Goal: Task Accomplishment & Management: Use online tool/utility

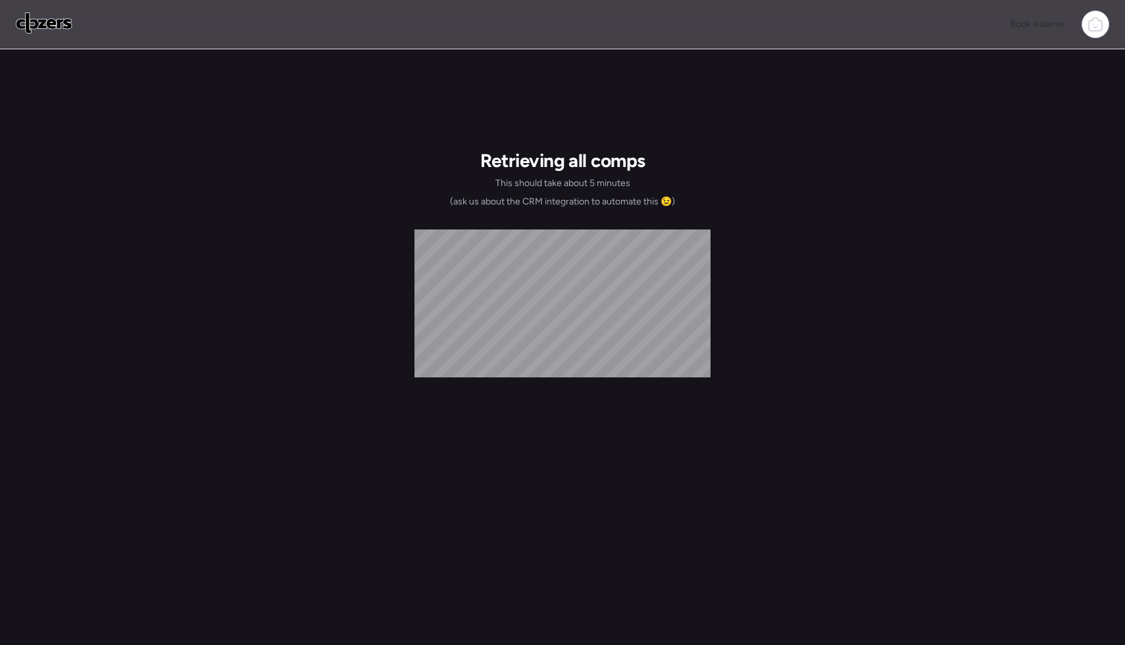
click at [1112, 19] on div "Book a demo" at bounding box center [562, 24] width 1125 height 49
click at [1095, 25] on icon at bounding box center [1096, 24] width 16 height 16
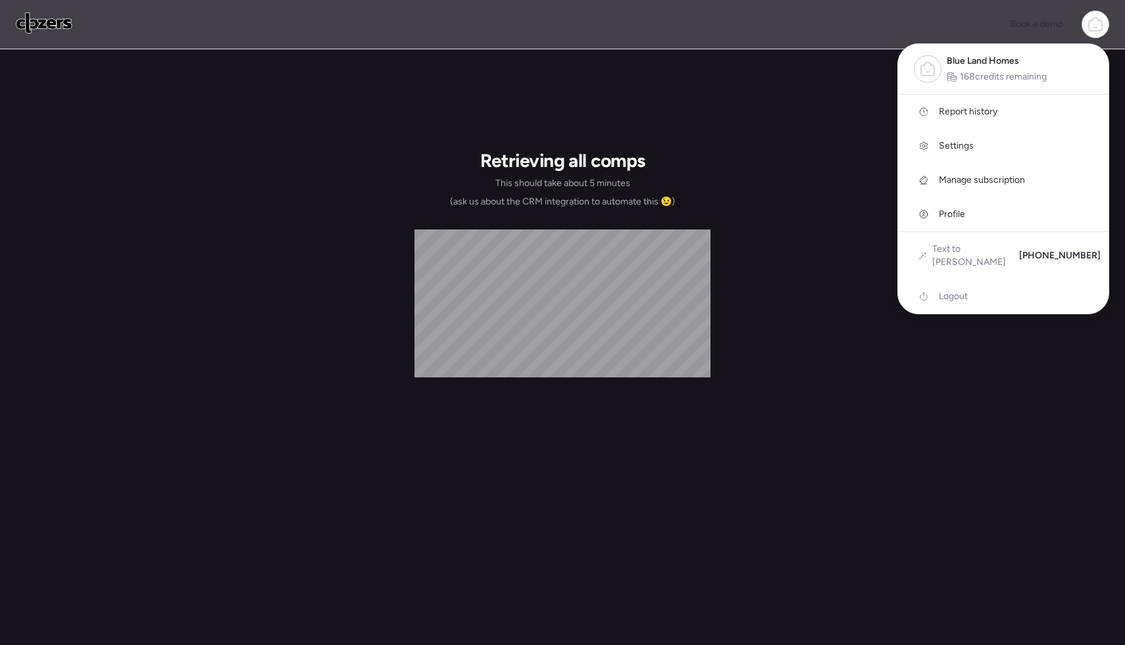
click at [961, 118] on link "Report history" at bounding box center [1003, 112] width 211 height 34
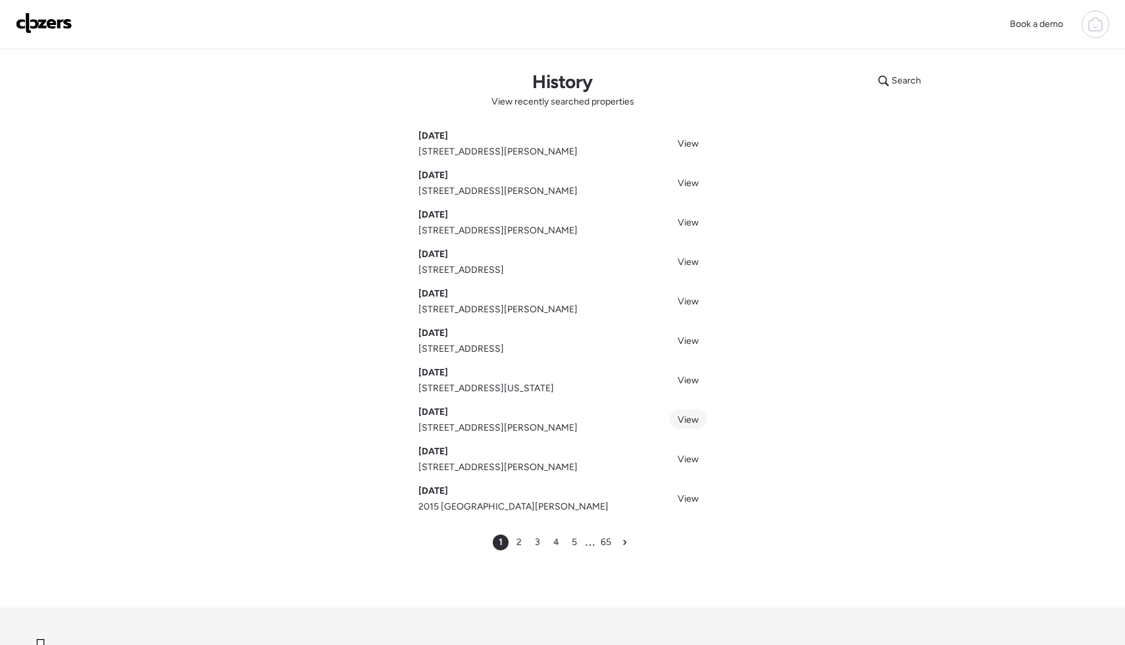
click at [680, 426] on span "View" at bounding box center [688, 420] width 21 height 11
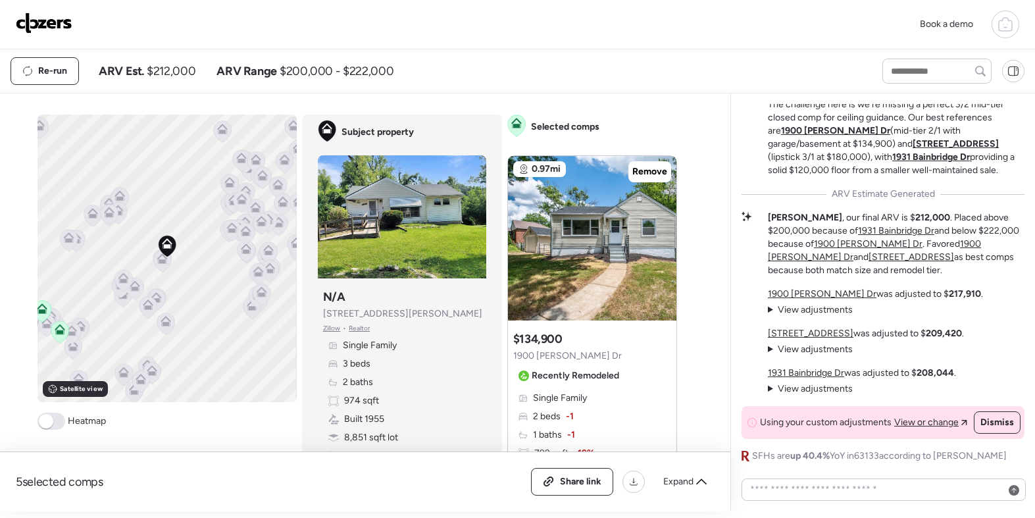
click at [1011, 27] on icon at bounding box center [1005, 25] width 13 height 11
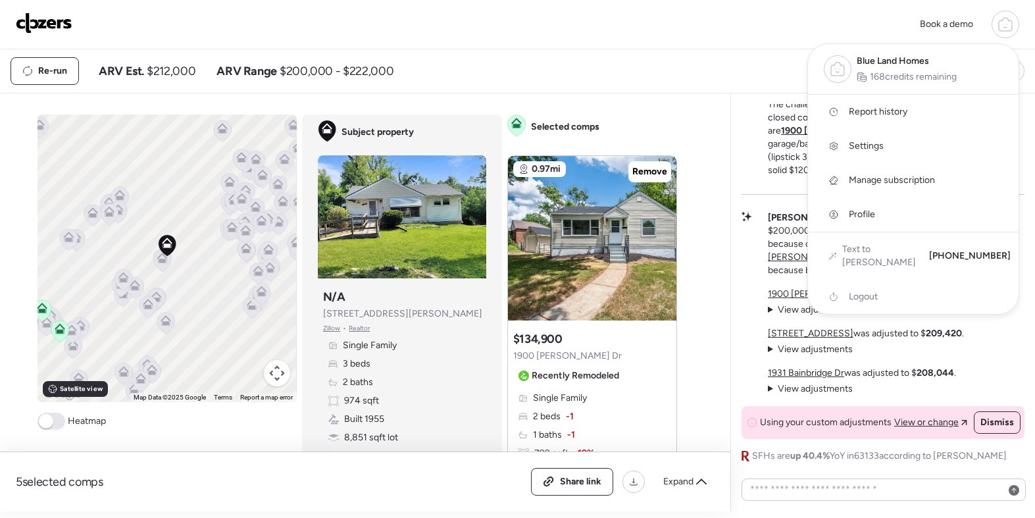
click at [908, 103] on link "Report history" at bounding box center [913, 112] width 211 height 34
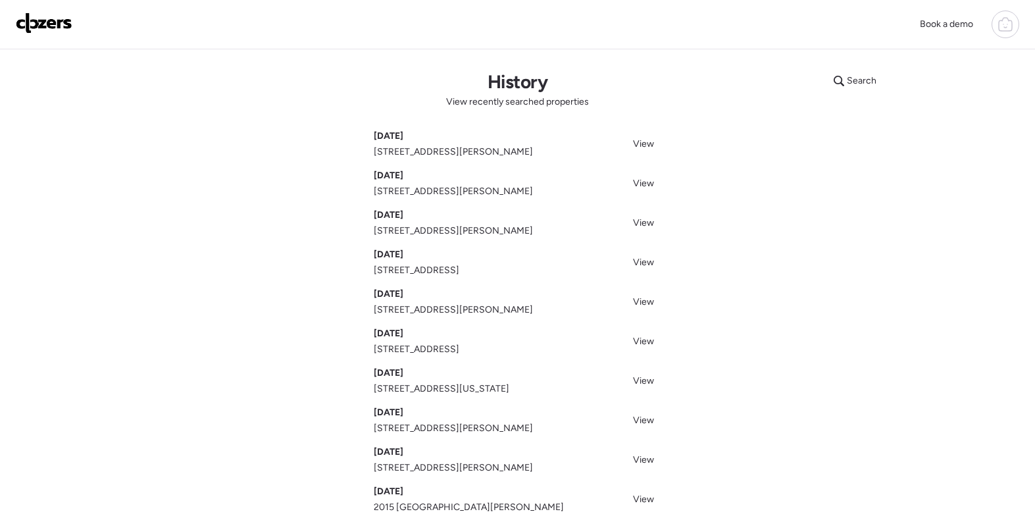
click at [1010, 15] on div at bounding box center [1006, 25] width 28 height 28
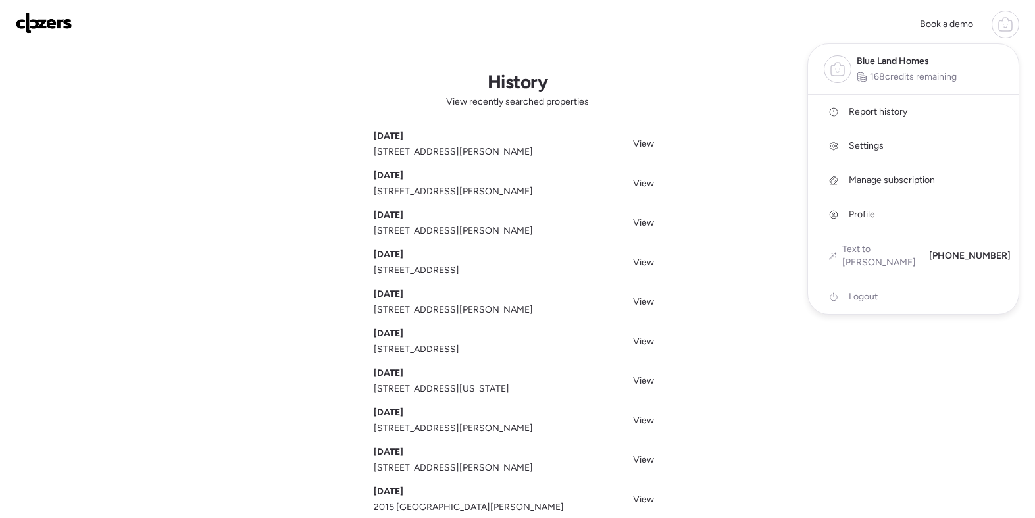
click at [30, 34] on link at bounding box center [44, 25] width 57 height 24
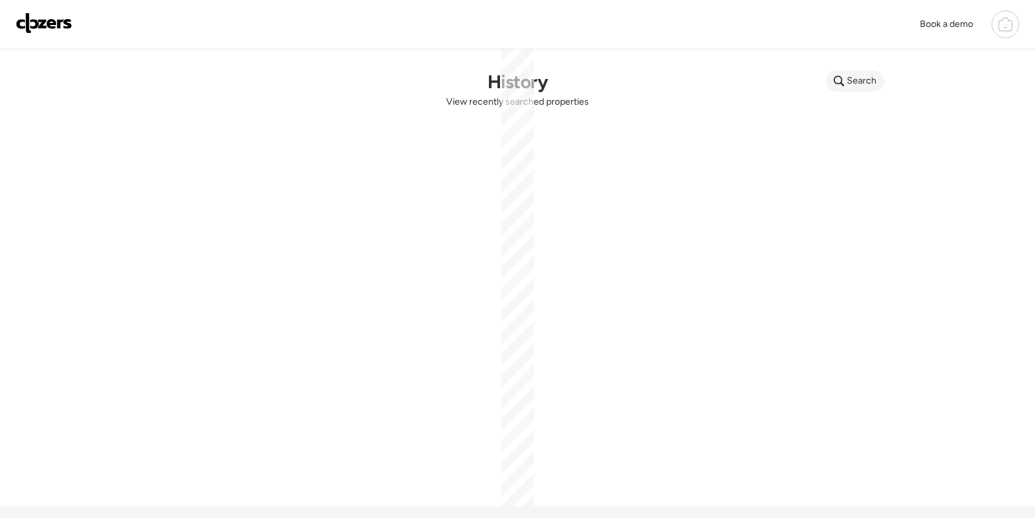
click at [853, 85] on span "Search" at bounding box center [862, 80] width 30 height 13
click at [852, 92] on input "text" at bounding box center [880, 83] width 97 height 18
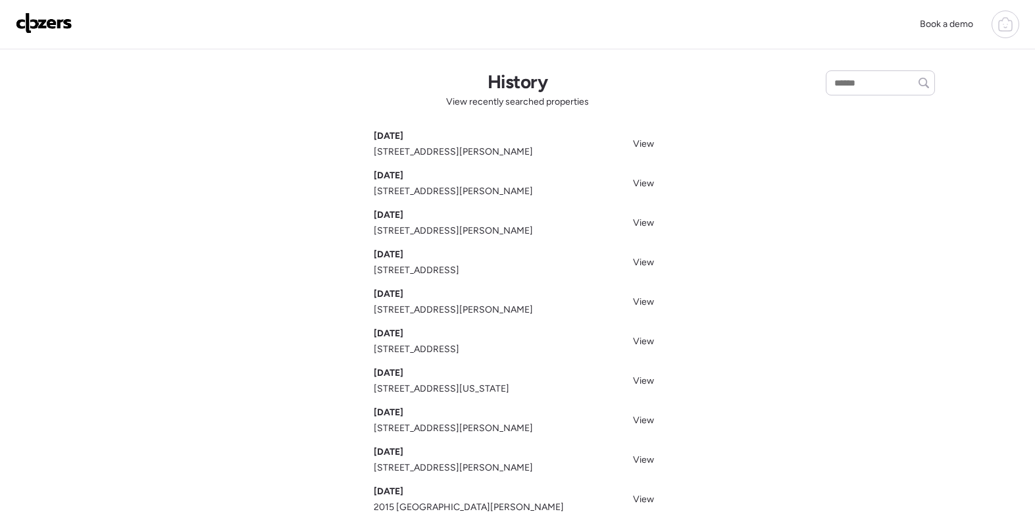
click at [510, 82] on h1 "History" at bounding box center [518, 81] width 60 height 22
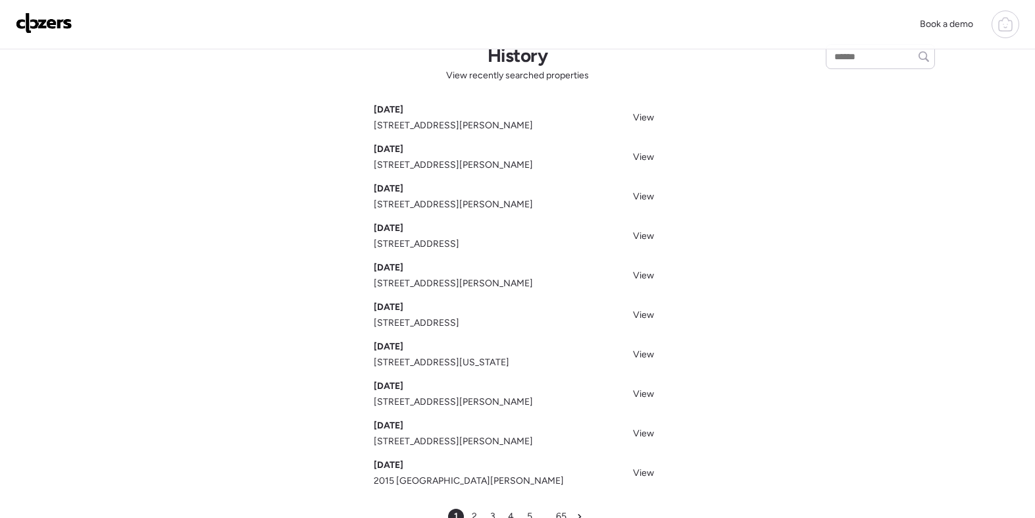
scroll to position [36, 0]
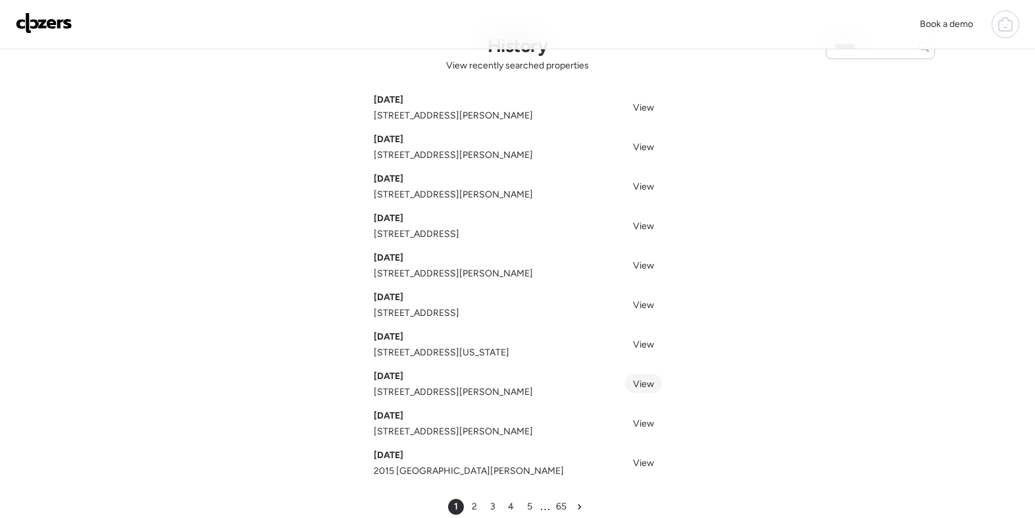
click at [651, 382] on span "View" at bounding box center [643, 383] width 21 height 11
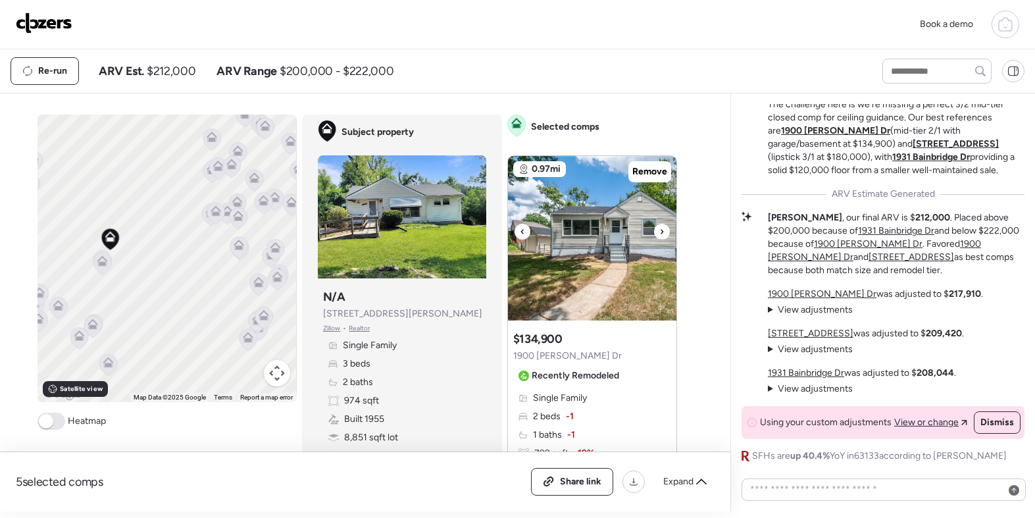
click at [674, 175] on img at bounding box center [592, 238] width 168 height 164
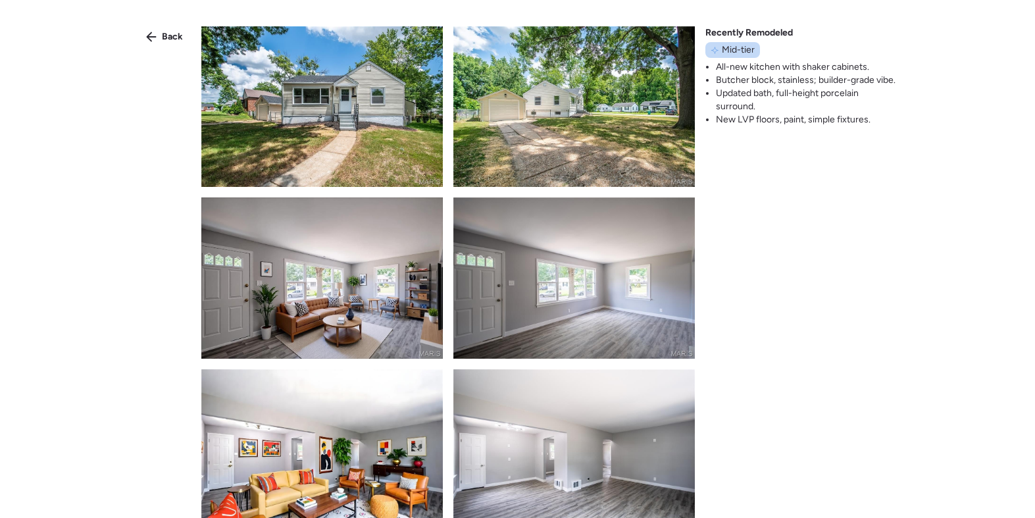
click at [157, 38] on div "Back" at bounding box center [164, 36] width 53 height 21
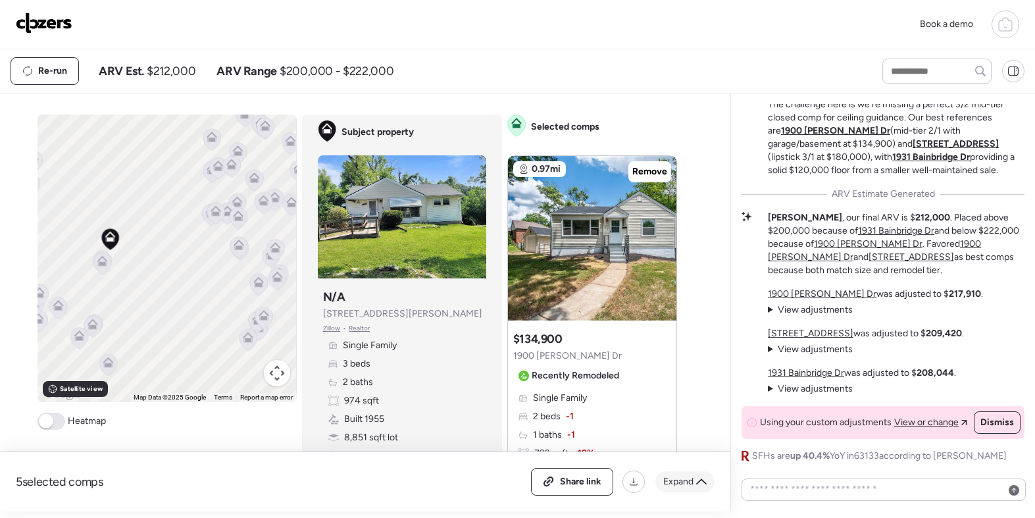
click at [682, 478] on span "Expand" at bounding box center [678, 481] width 30 height 13
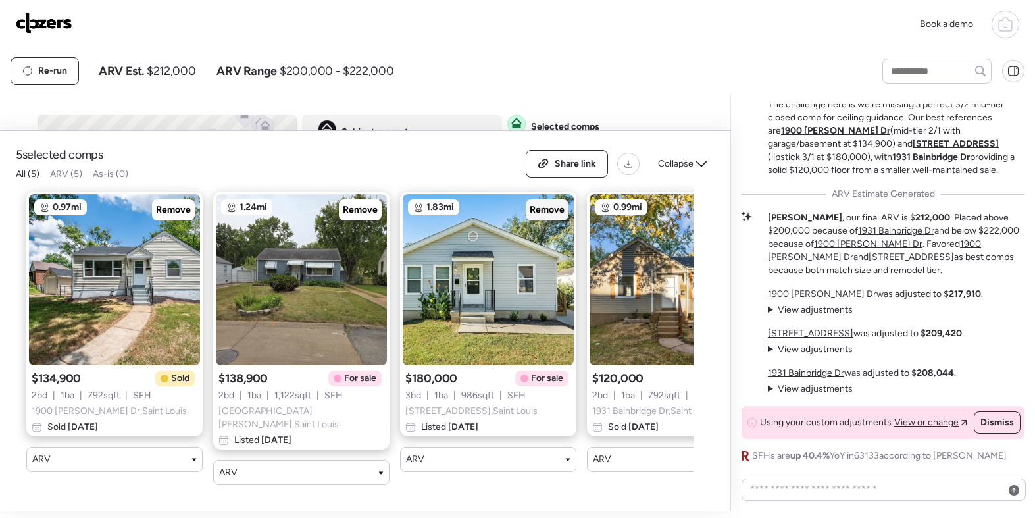
click at [544, 216] on span "Remove" at bounding box center [547, 209] width 35 height 13
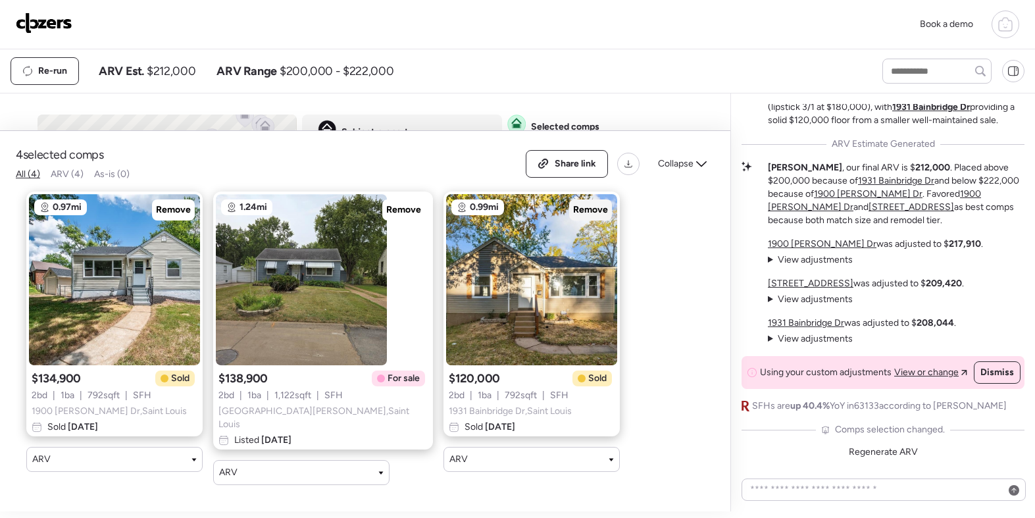
click at [573, 216] on span "Remove" at bounding box center [590, 209] width 35 height 13
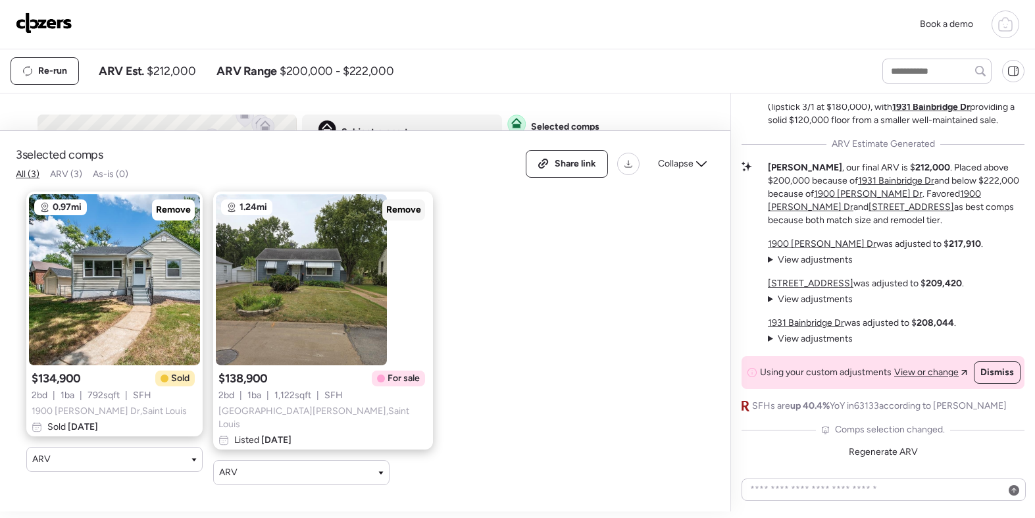
click at [386, 216] on span "Remove" at bounding box center [403, 209] width 35 height 13
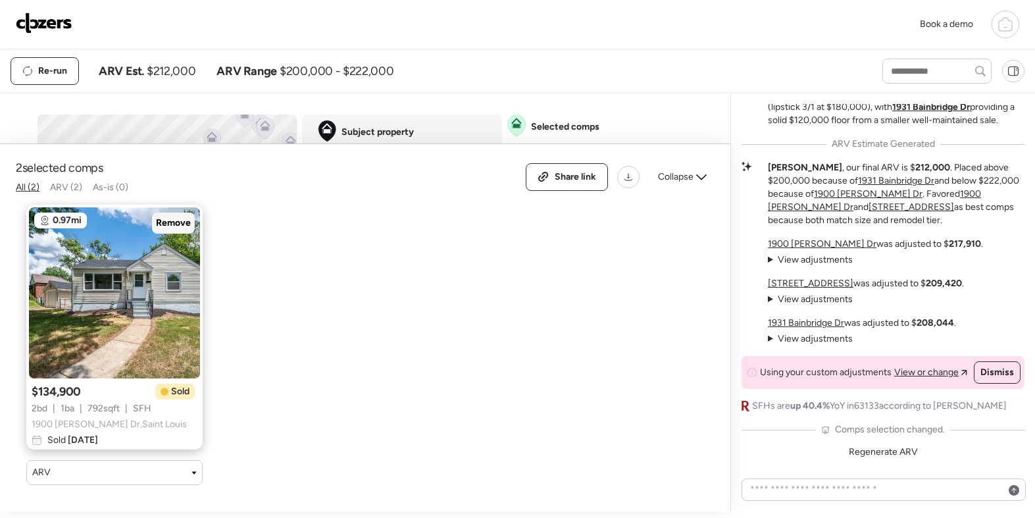
click at [186, 223] on span "Remove" at bounding box center [173, 222] width 35 height 13
click at [175, 224] on span "Remove" at bounding box center [173, 222] width 35 height 13
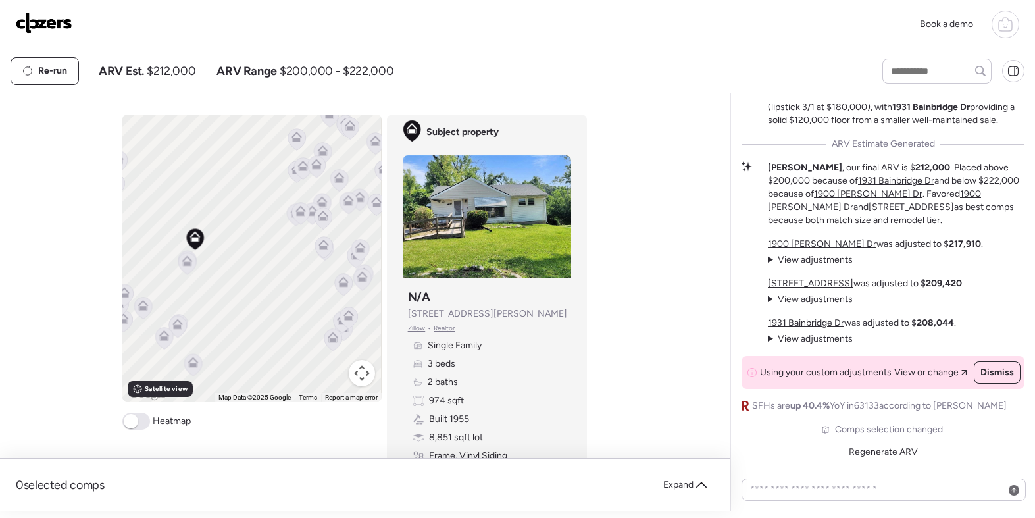
click at [289, 255] on div "To activate drag with keyboard, press Alt + Enter. Once in keyboard drag state,…" at bounding box center [251, 258] width 259 height 288
click at [138, 428] on span at bounding box center [136, 421] width 28 height 17
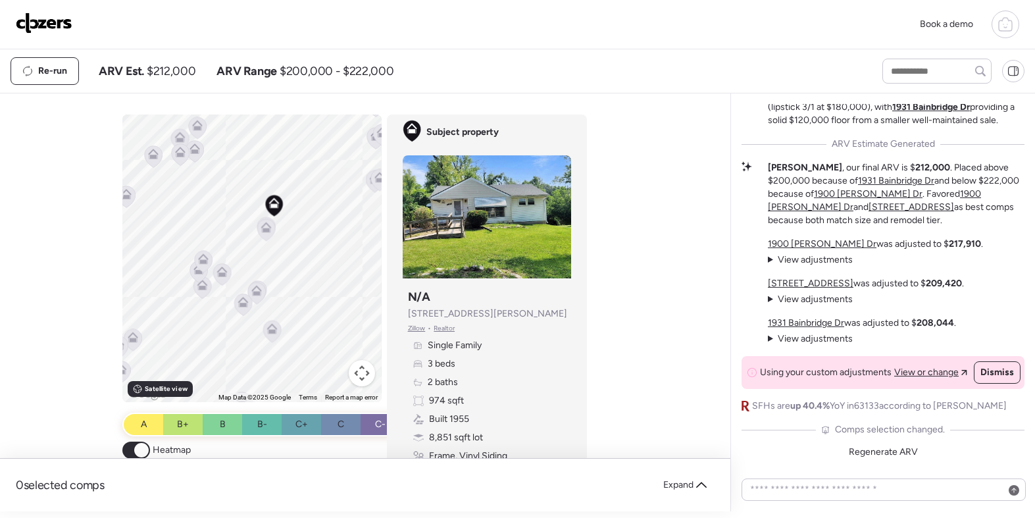
drag, startPoint x: 278, startPoint y: 261, endPoint x: 359, endPoint y: 226, distance: 88.4
click at [359, 226] on div "To activate drag with keyboard, press Alt + Enter. Once in keyboard drag state,…" at bounding box center [251, 258] width 259 height 288
click at [271, 225] on icon at bounding box center [267, 225] width 11 height 11
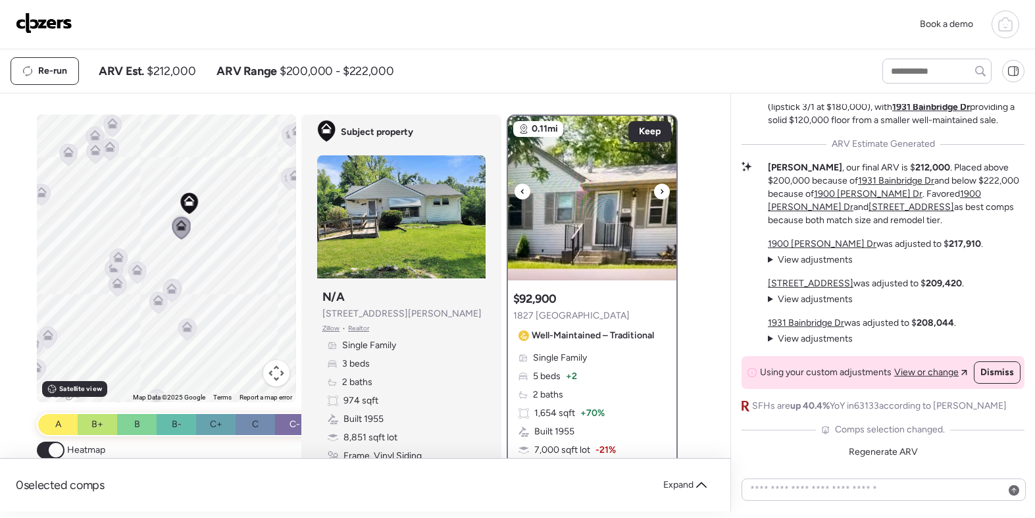
click at [658, 193] on div at bounding box center [662, 192] width 16 height 16
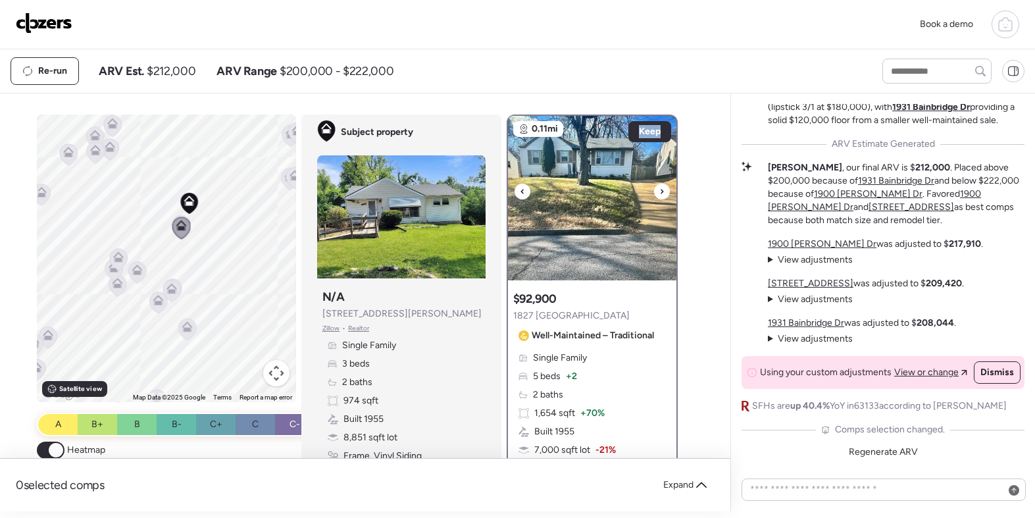
click at [658, 193] on div at bounding box center [662, 192] width 16 height 16
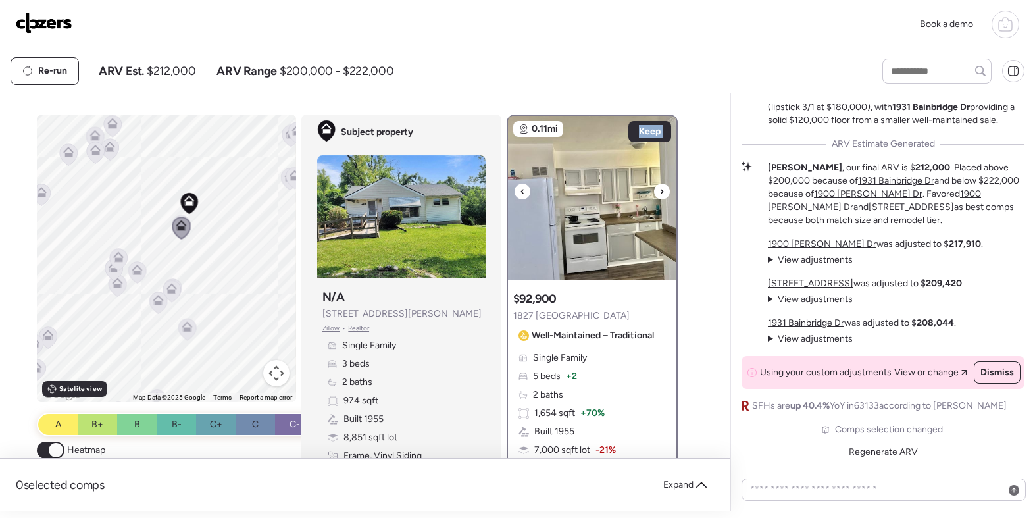
click at [658, 193] on div at bounding box center [662, 192] width 16 height 16
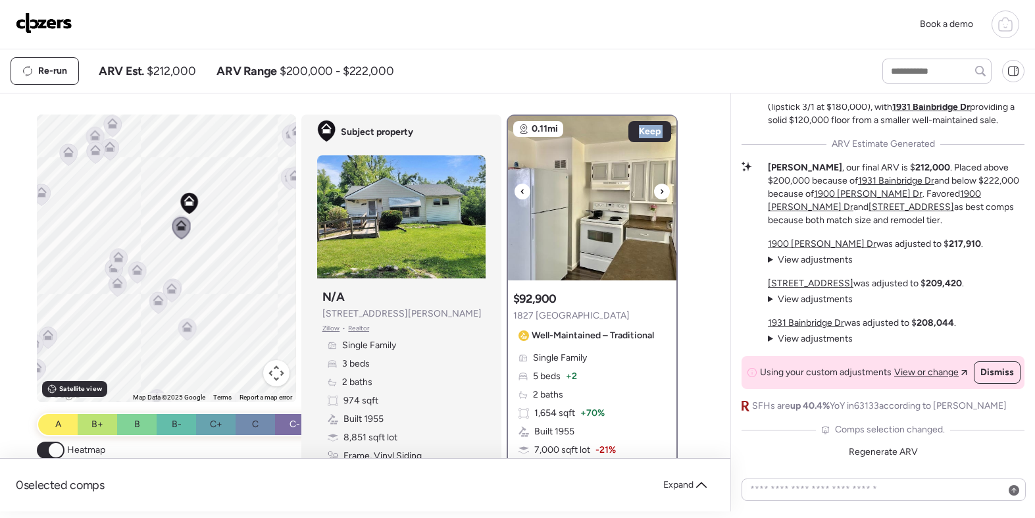
click at [658, 193] on div at bounding box center [662, 192] width 16 height 16
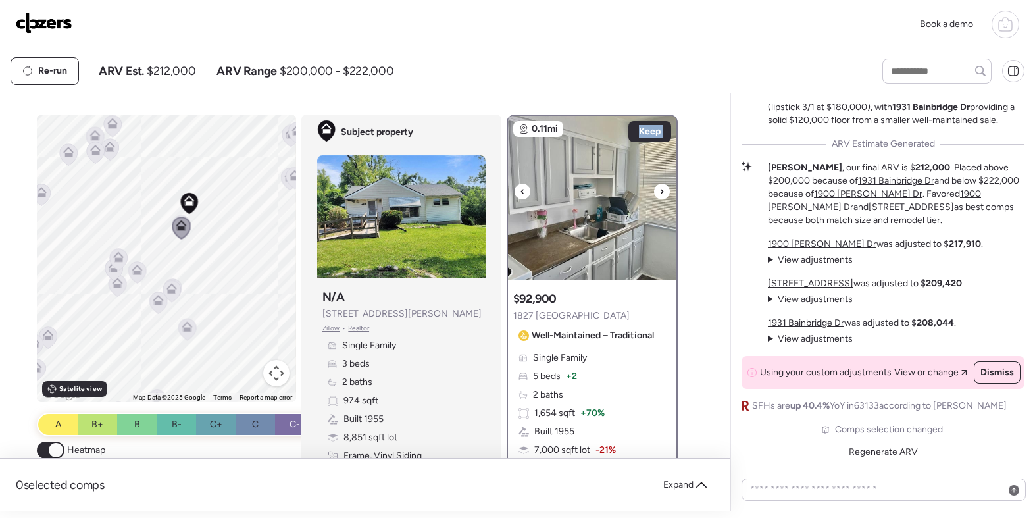
click at [658, 193] on div at bounding box center [662, 192] width 16 height 16
click at [657, 135] on span "Keep" at bounding box center [650, 131] width 22 height 13
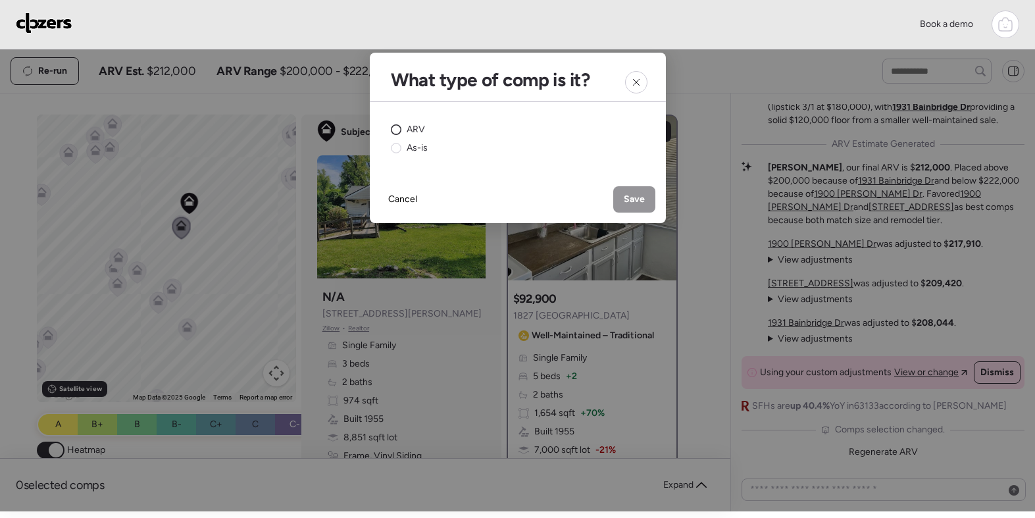
click at [413, 128] on span "ARV" at bounding box center [416, 129] width 18 height 13
click at [634, 194] on span "Save" at bounding box center [634, 199] width 21 height 13
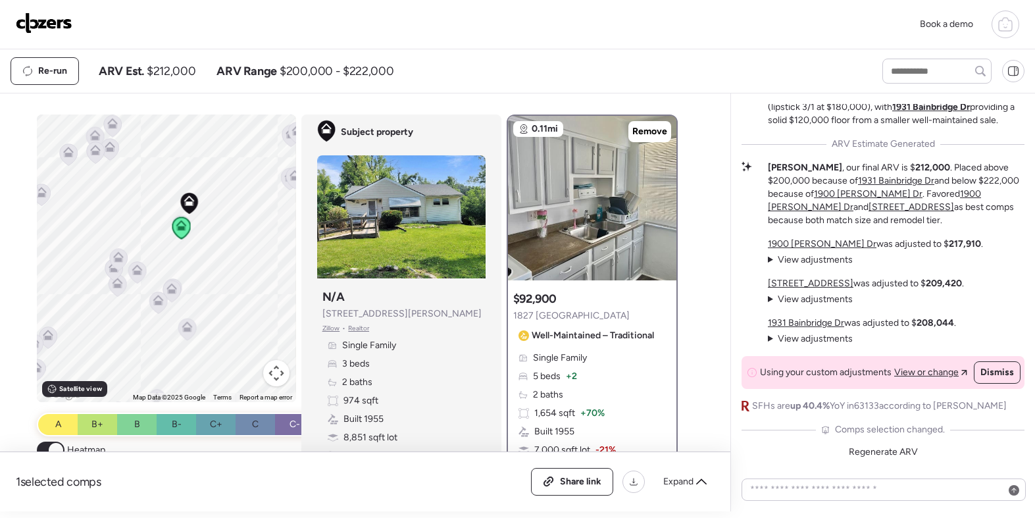
click at [112, 145] on icon at bounding box center [110, 144] width 10 height 6
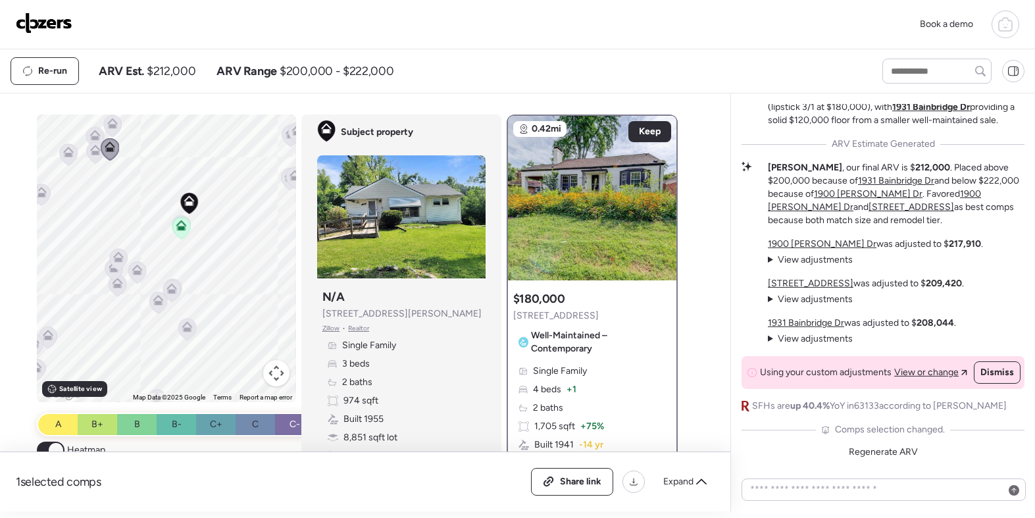
click at [71, 156] on icon at bounding box center [68, 155] width 9 height 4
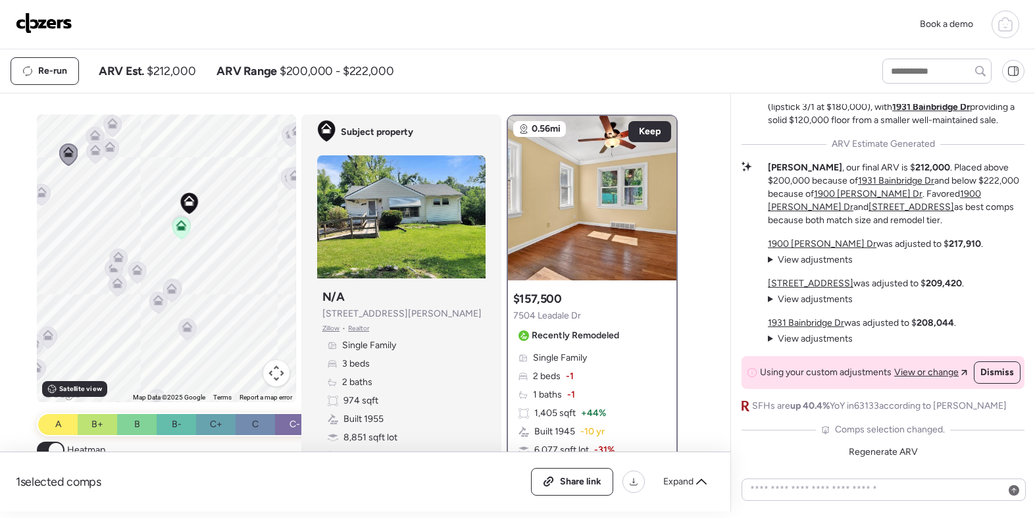
click at [95, 157] on icon at bounding box center [96, 152] width 18 height 22
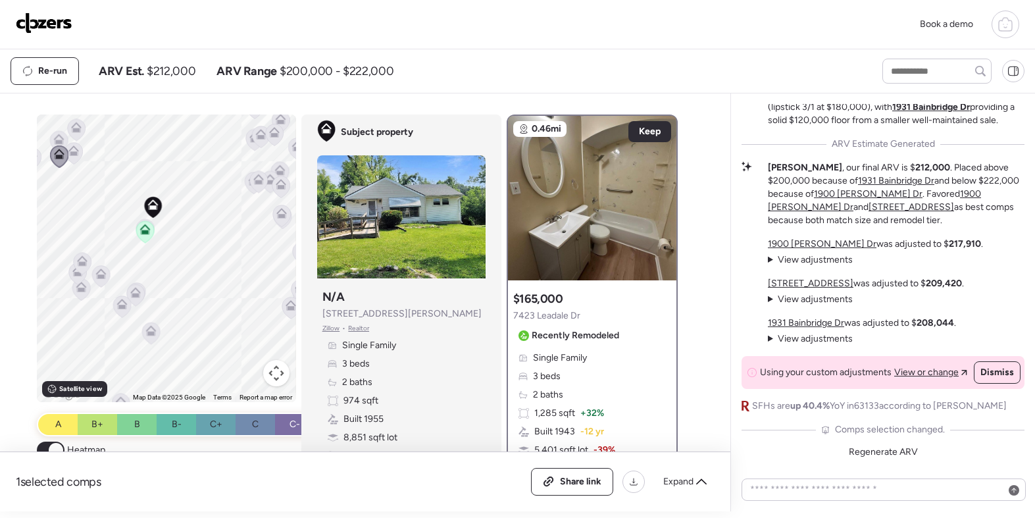
drag, startPoint x: 217, startPoint y: 267, endPoint x: 176, endPoint y: 276, distance: 42.3
click at [176, 276] on div "To activate drag with keyboard, press Alt + Enter. Once in keyboard drag state,…" at bounding box center [166, 258] width 259 height 288
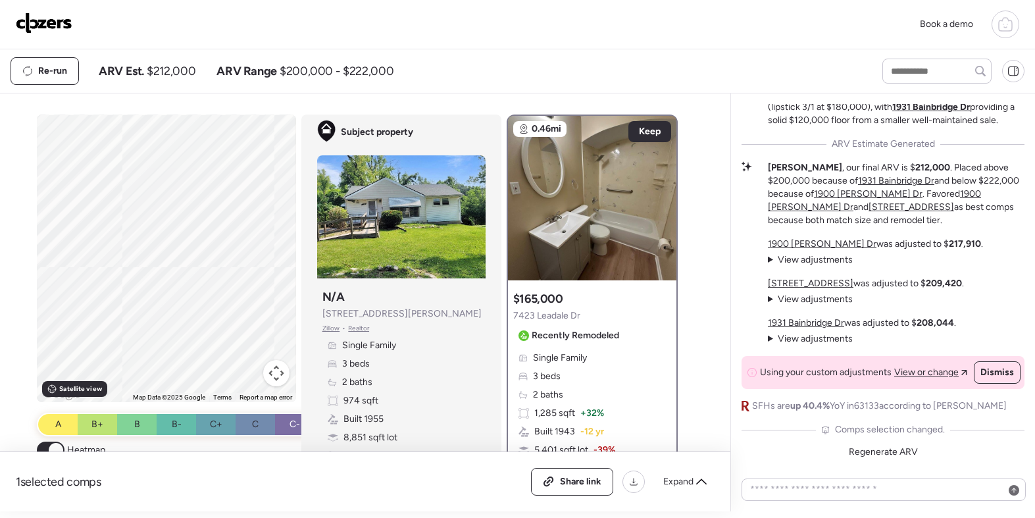
drag, startPoint x: 161, startPoint y: 214, endPoint x: 275, endPoint y: 230, distance: 115.6
click at [275, 231] on div "To activate drag with keyboard, press Alt + Enter. Once in keyboard drag state,…" at bounding box center [166, 258] width 259 height 288
click at [187, 187] on icon at bounding box center [181, 191] width 18 height 22
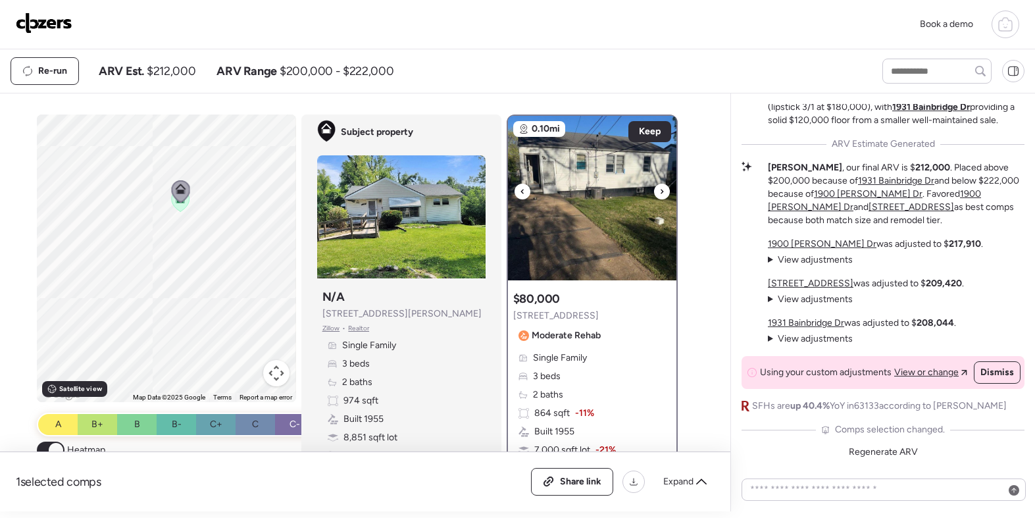
click at [661, 199] on icon at bounding box center [661, 192] width 5 height 16
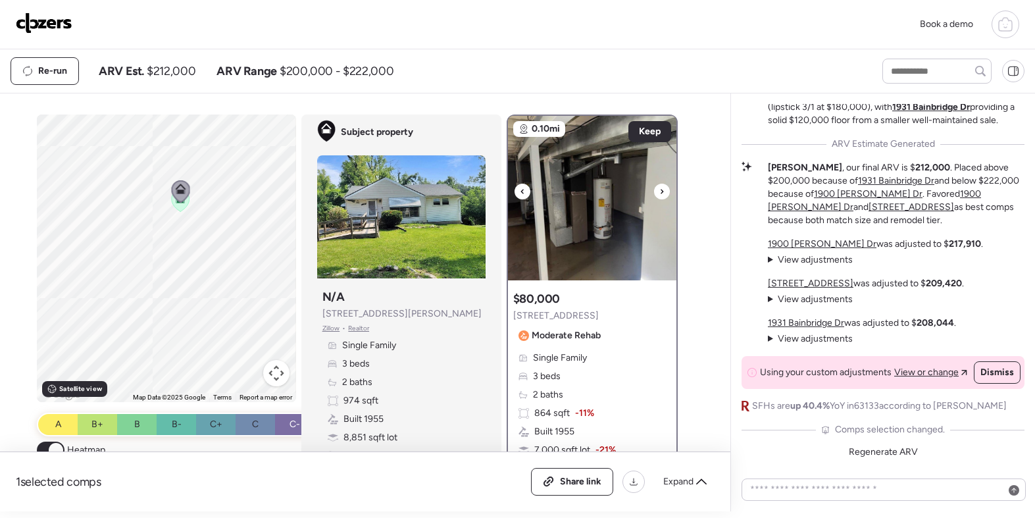
click at [661, 199] on icon at bounding box center [661, 192] width 5 height 16
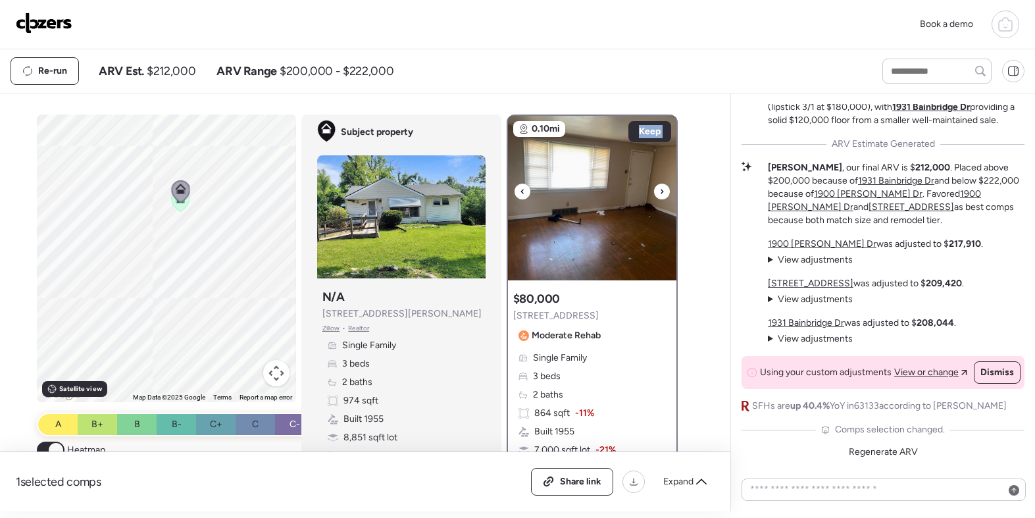
click at [661, 199] on icon at bounding box center [661, 192] width 5 height 16
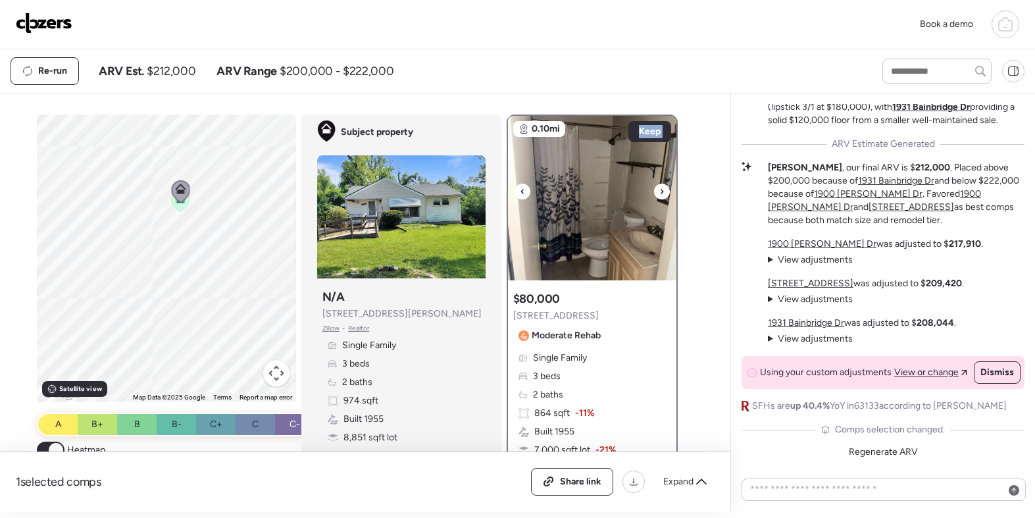
click at [661, 199] on icon at bounding box center [661, 192] width 5 height 16
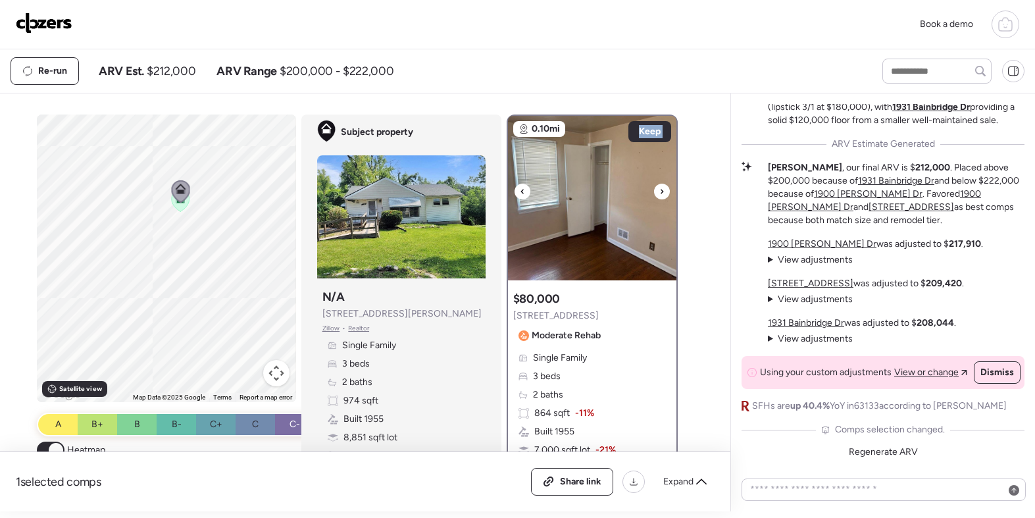
click at [661, 199] on icon at bounding box center [661, 192] width 5 height 16
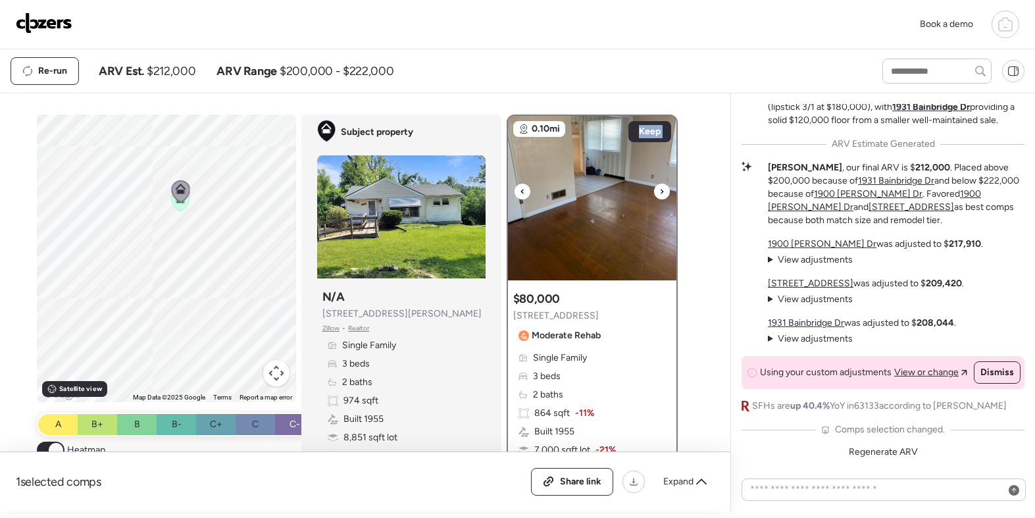
click at [661, 199] on icon at bounding box center [661, 192] width 5 height 16
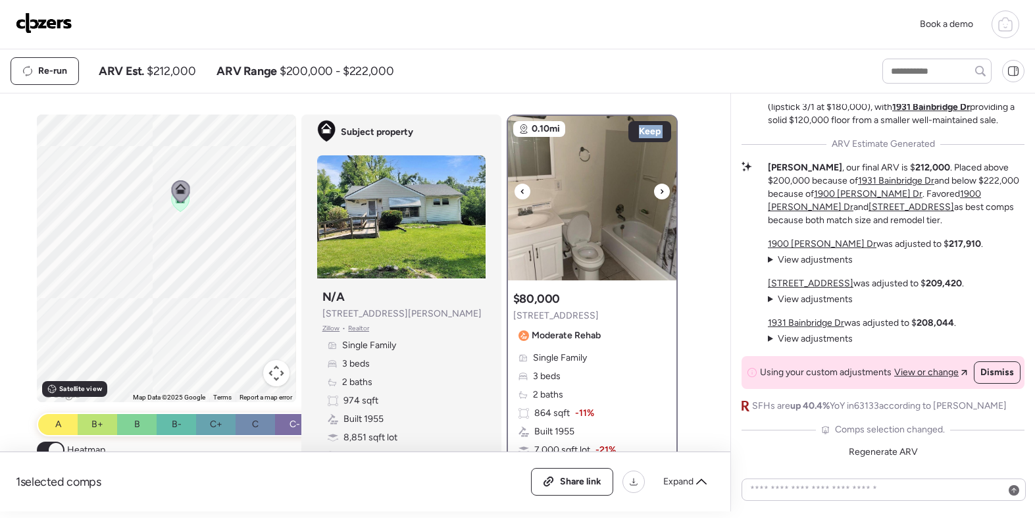
click at [661, 199] on icon at bounding box center [661, 192] width 5 height 16
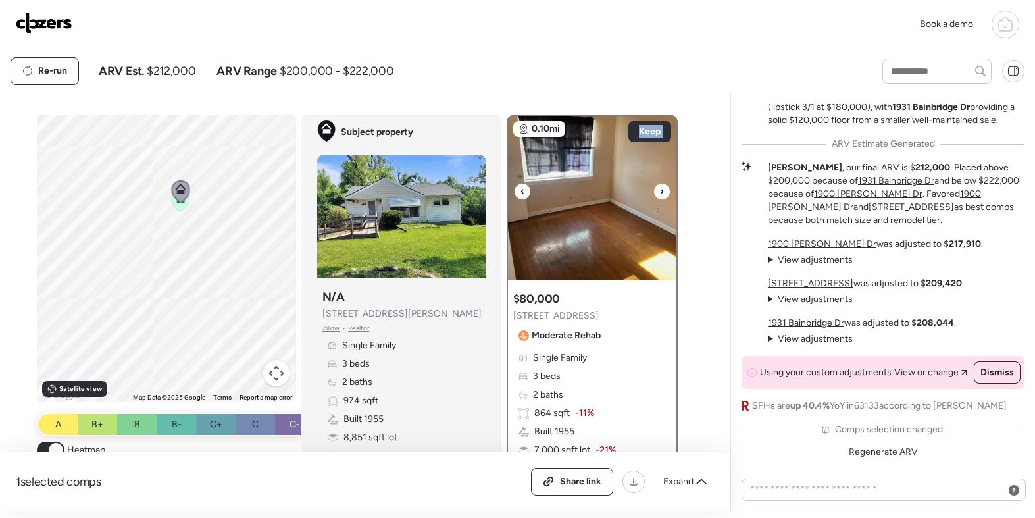
click at [661, 199] on icon at bounding box center [661, 192] width 5 height 16
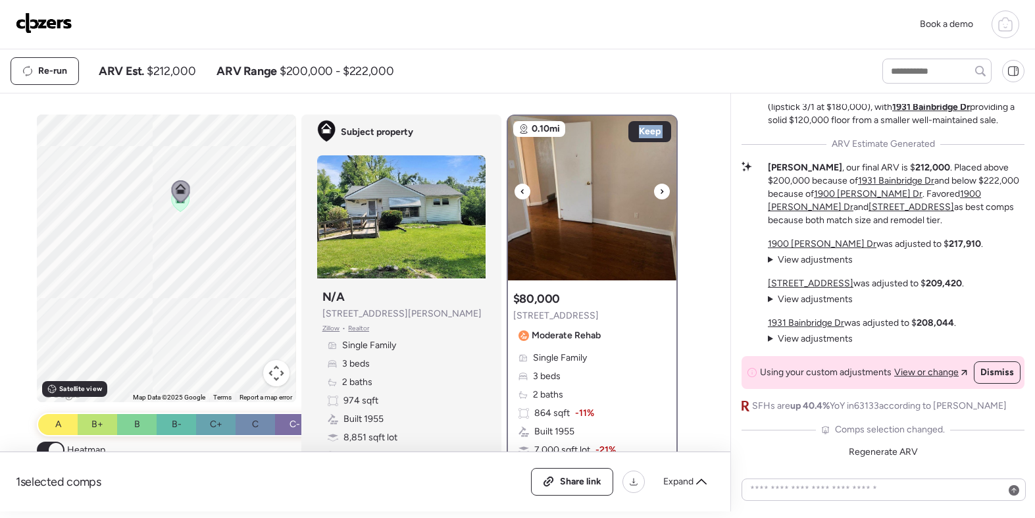
click at [661, 199] on icon at bounding box center [661, 192] width 5 height 16
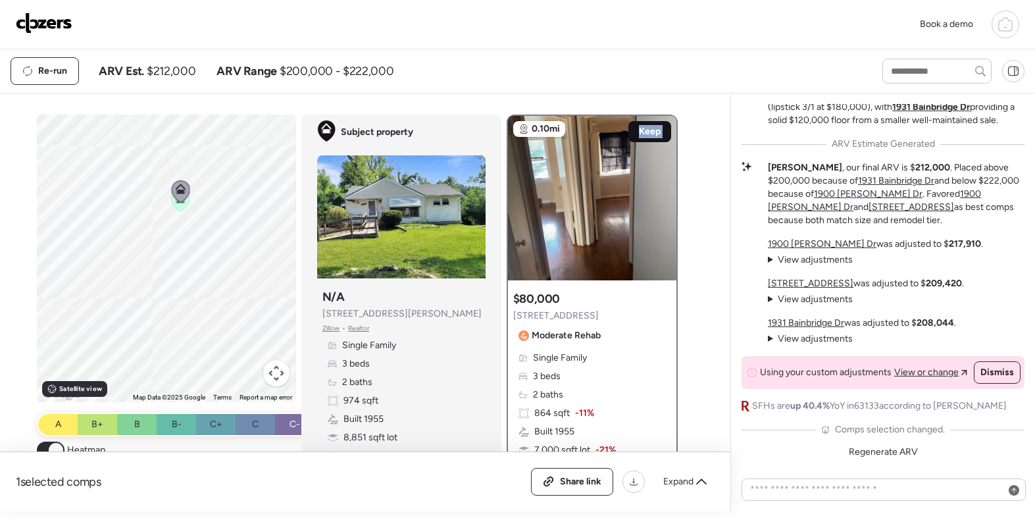
click at [657, 141] on div "Keep" at bounding box center [649, 131] width 43 height 21
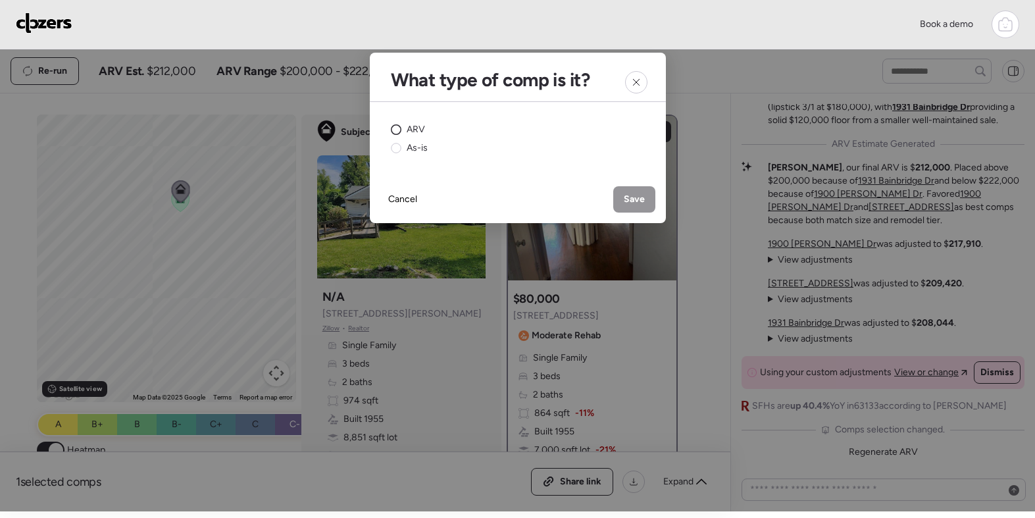
click at [409, 131] on span "ARV" at bounding box center [416, 129] width 18 height 13
click at [629, 189] on div "Save" at bounding box center [634, 199] width 42 height 26
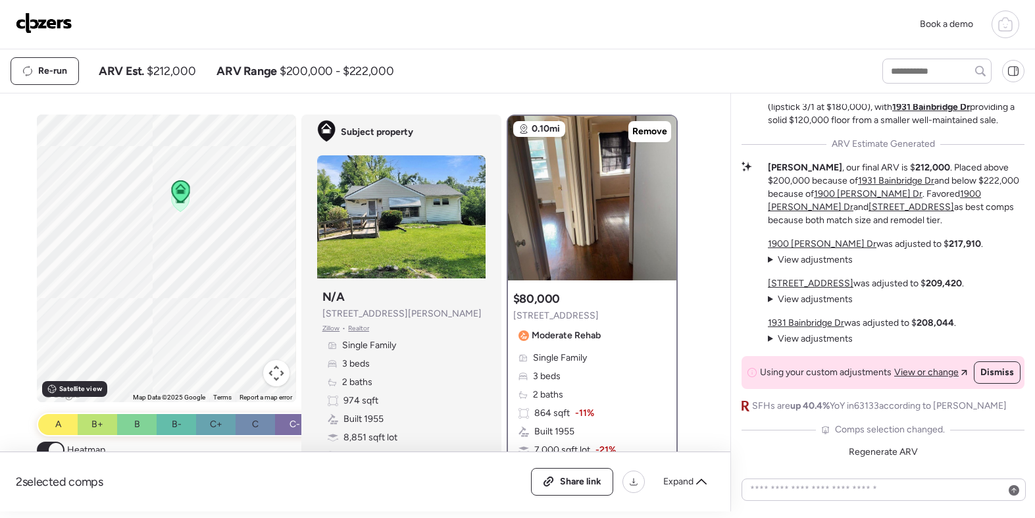
click at [276, 376] on button "Map camera controls" at bounding box center [276, 373] width 26 height 26
click at [242, 376] on button "Zoom out" at bounding box center [243, 373] width 26 height 26
drag, startPoint x: 255, startPoint y: 242, endPoint x: 253, endPoint y: 225, distance: 17.2
click at [253, 227] on div "To navigate, press the arrow keys. To activate drag with keyboard, press Alt + …" at bounding box center [166, 258] width 259 height 288
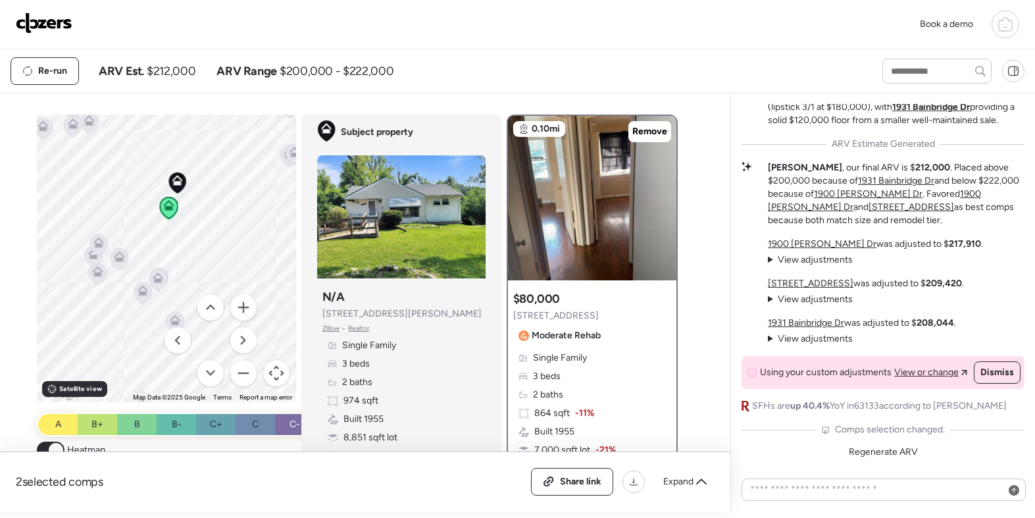
click at [141, 283] on icon at bounding box center [143, 293] width 18 height 22
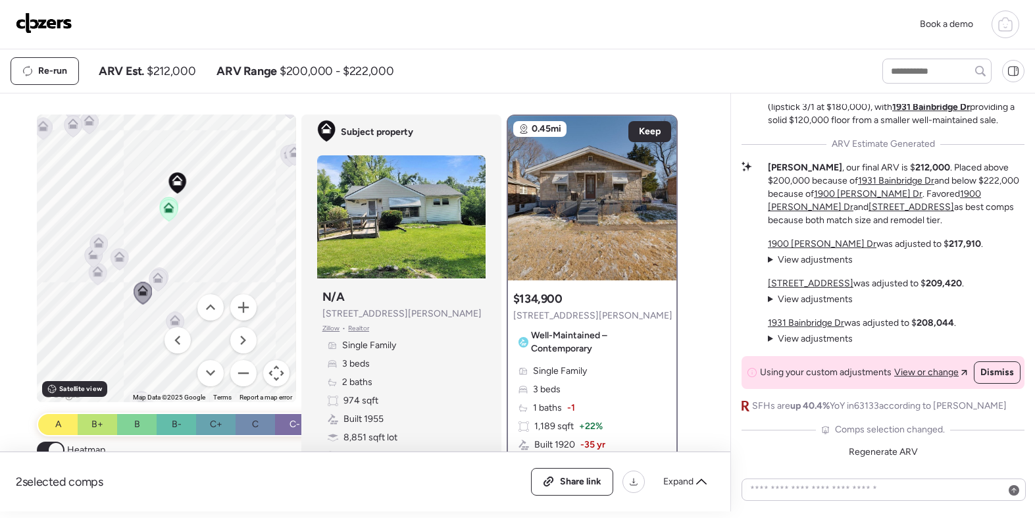
click at [159, 274] on icon at bounding box center [158, 277] width 11 height 11
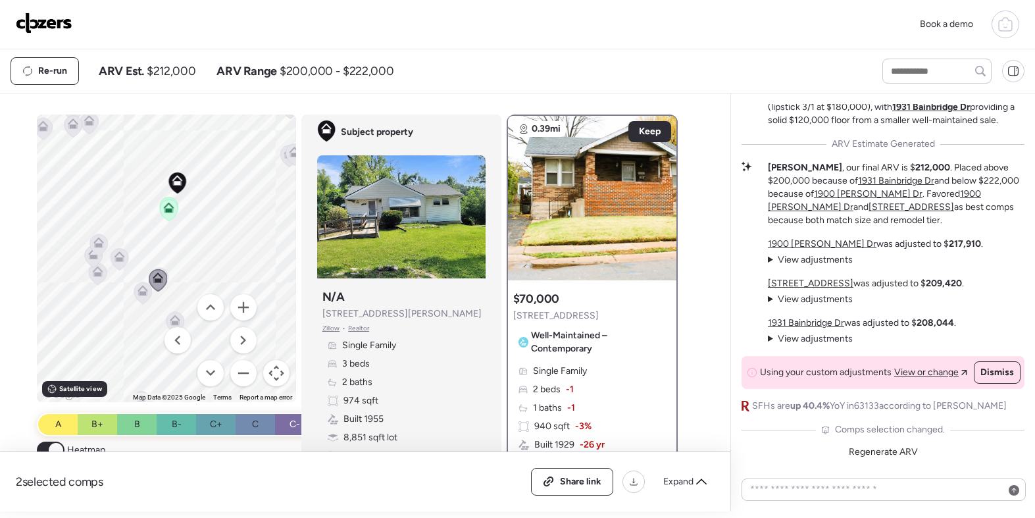
click at [120, 255] on icon at bounding box center [119, 256] width 11 height 11
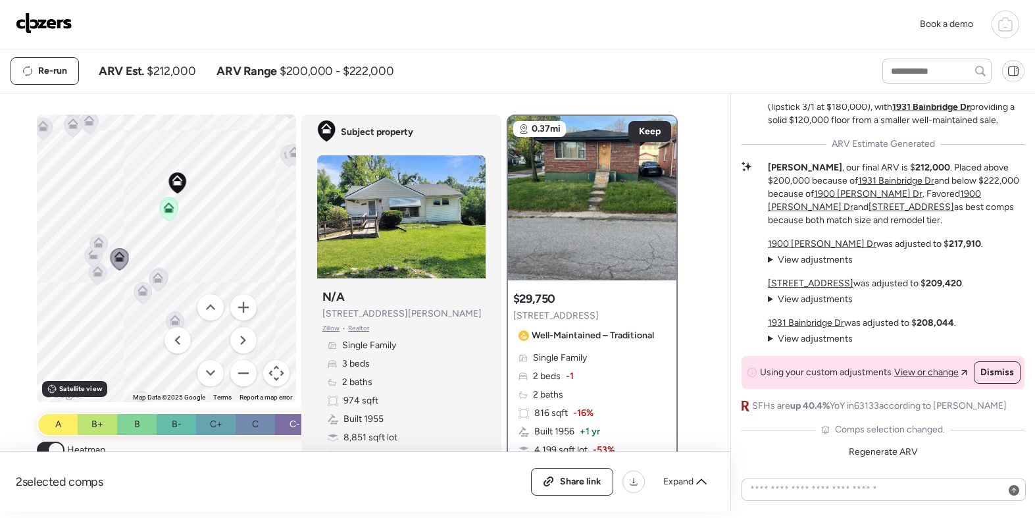
click at [101, 243] on icon at bounding box center [98, 242] width 11 height 11
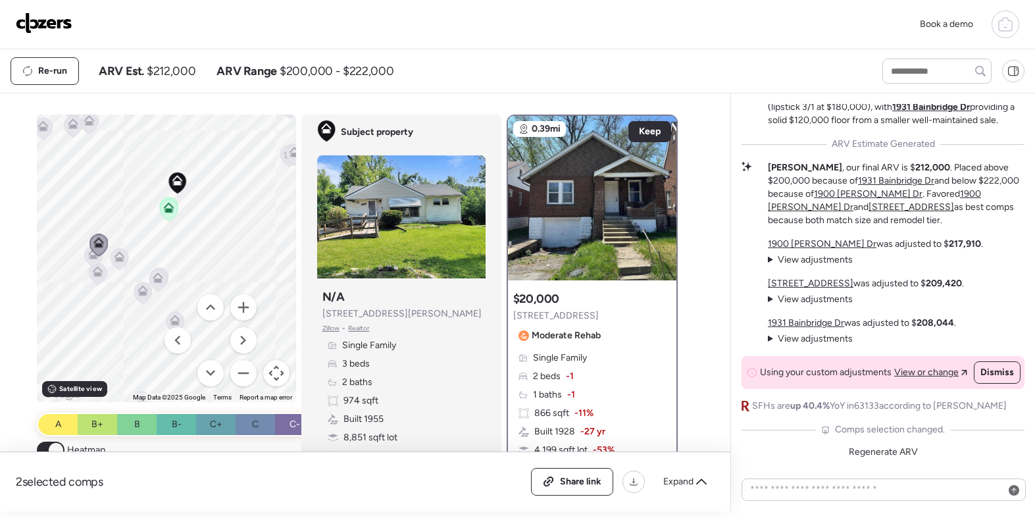
drag, startPoint x: 194, startPoint y: 238, endPoint x: 149, endPoint y: 247, distance: 45.8
click at [152, 245] on div "To activate drag with keyboard, press Alt + Enter. Once in keyboard drag state,…" at bounding box center [166, 258] width 259 height 288
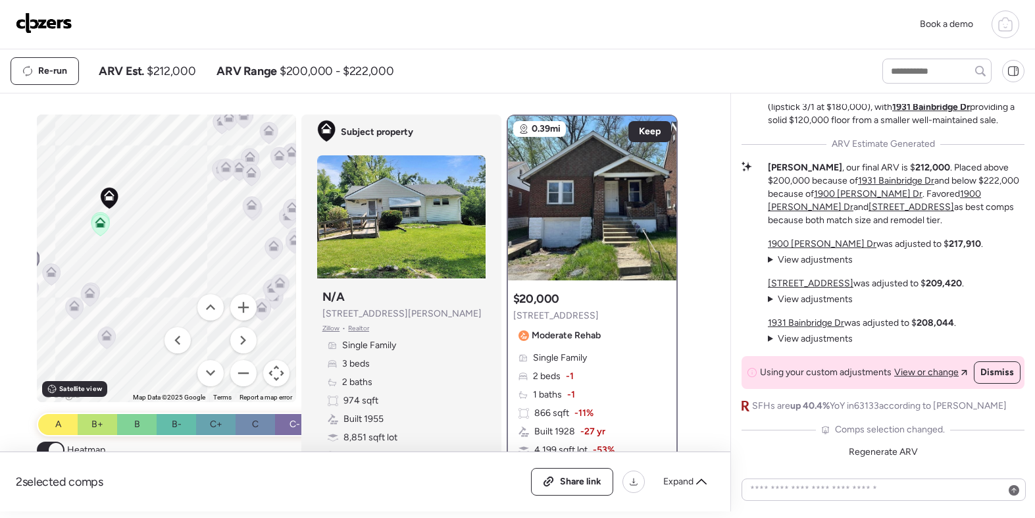
click at [221, 171] on icon at bounding box center [226, 166] width 11 height 11
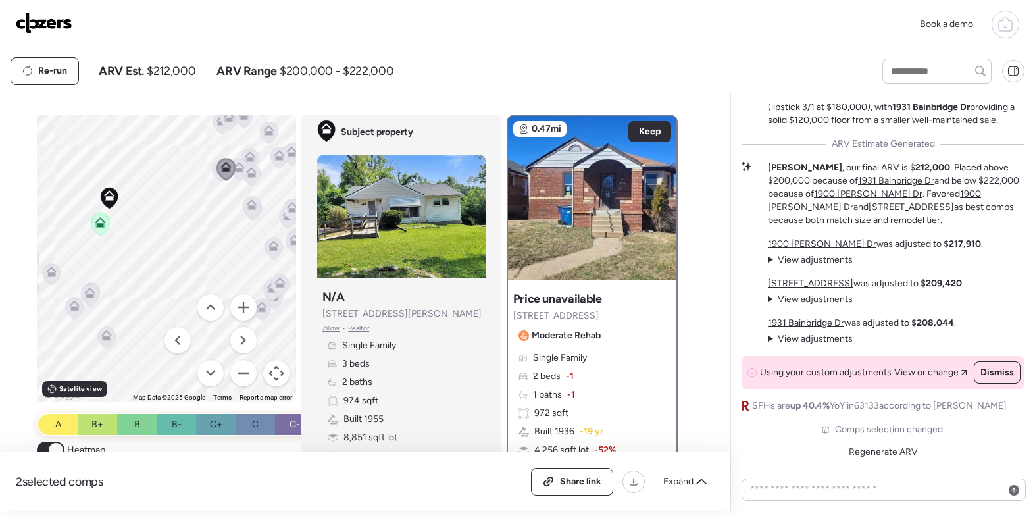
click at [251, 202] on icon at bounding box center [252, 202] width 10 height 6
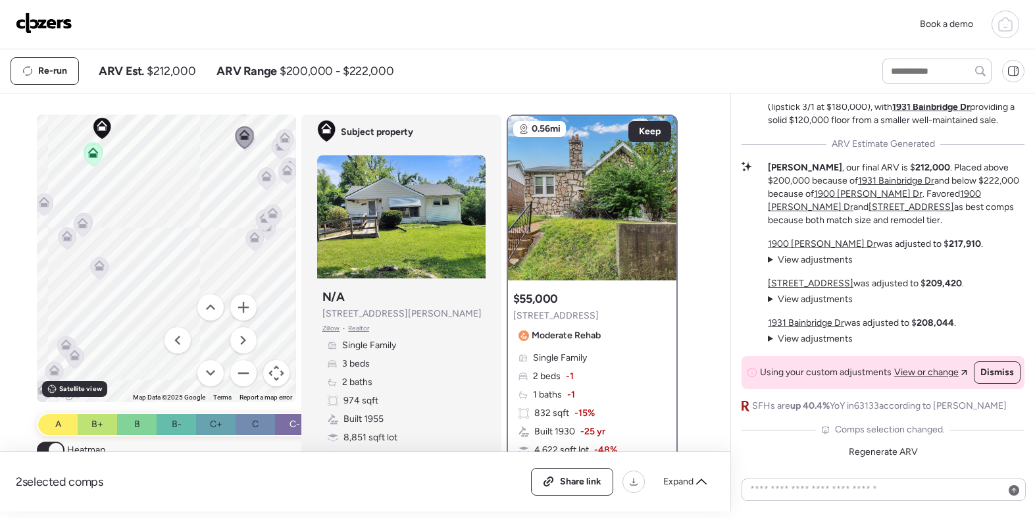
drag, startPoint x: 219, startPoint y: 287, endPoint x: 214, endPoint y: 217, distance: 69.9
click at [213, 217] on div "To activate drag with keyboard, press Alt + Enter. Once in keyboard drag state,…" at bounding box center [166, 258] width 259 height 288
drag, startPoint x: 151, startPoint y: 241, endPoint x: 189, endPoint y: 207, distance: 51.3
click at [188, 207] on div "To activate drag with keyboard, press Alt + Enter. Once in keyboard drag state,…" at bounding box center [166, 258] width 259 height 288
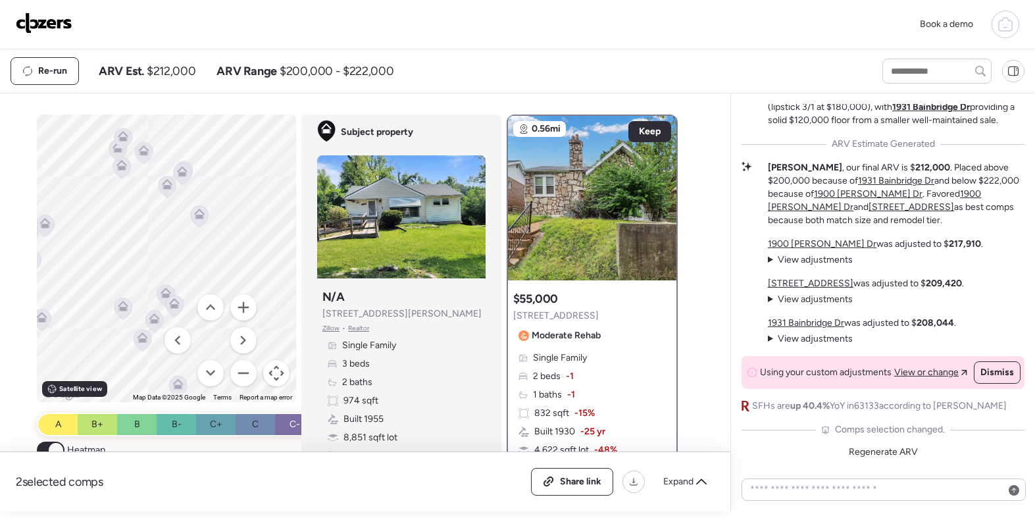
drag, startPoint x: 159, startPoint y: 253, endPoint x: 204, endPoint y: 239, distance: 46.8
click at [204, 239] on div "To activate drag with keyboard, press Alt + Enter. Once in keyboard drag state,…" at bounding box center [166, 258] width 259 height 288
click at [173, 179] on icon at bounding box center [171, 183] width 11 height 11
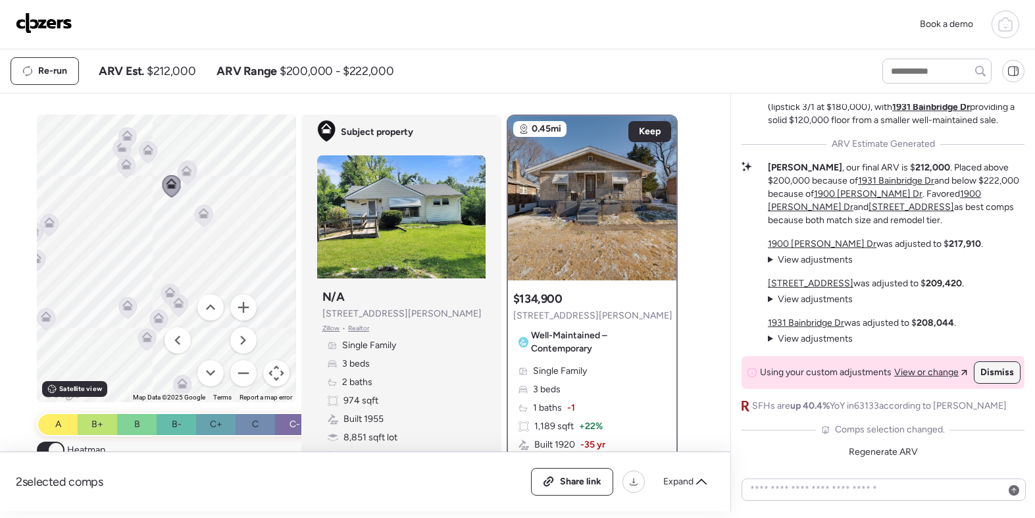
click at [988, 368] on span "Dismiss" at bounding box center [997, 372] width 34 height 13
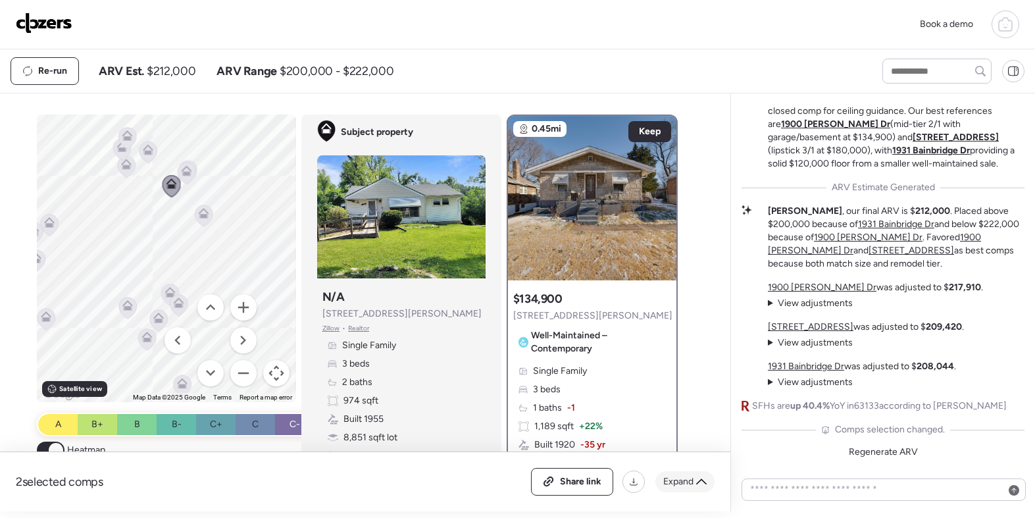
click at [678, 486] on span "Expand" at bounding box center [678, 481] width 30 height 13
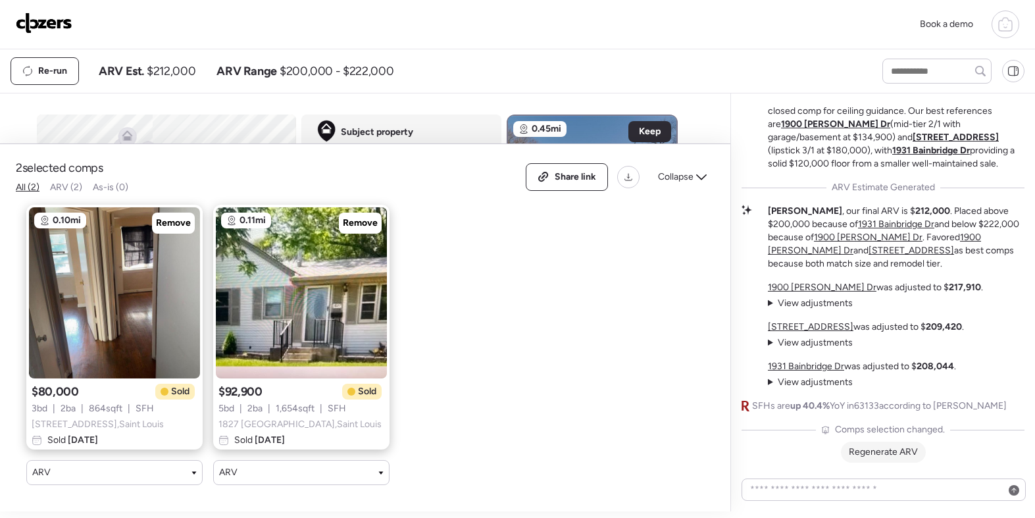
click at [892, 450] on span "Regenerate ARV" at bounding box center [883, 451] width 69 height 11
